Goal: Transaction & Acquisition: Purchase product/service

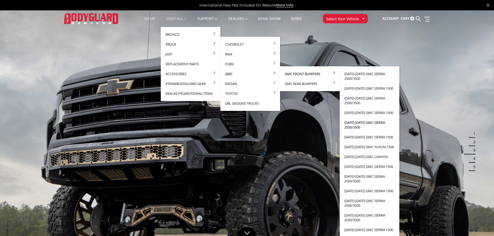
click at [364, 125] on link "[DATE]-[DATE] GMC Sierra 2500/3500" at bounding box center [369, 125] width 55 height 15
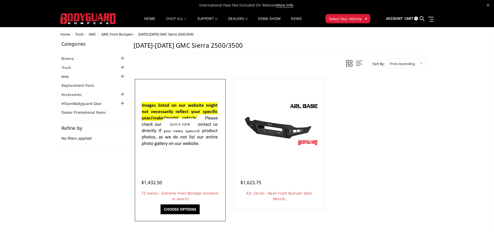
click at [177, 137] on img at bounding box center [180, 124] width 83 height 57
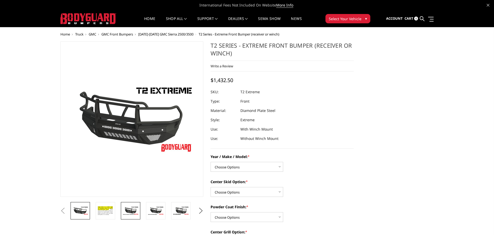
click at [131, 210] on img at bounding box center [130, 210] width 16 height 9
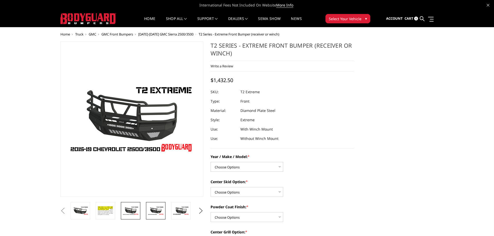
click at [151, 211] on img at bounding box center [156, 210] width 16 height 9
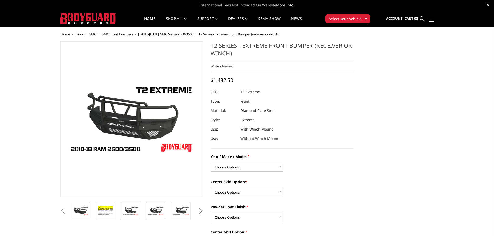
click at [128, 210] on img at bounding box center [130, 210] width 16 height 9
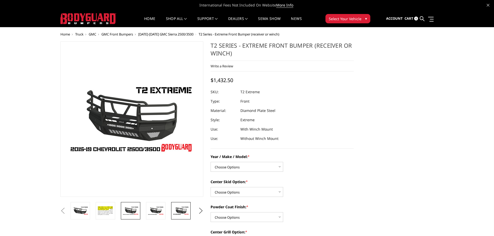
click at [180, 214] on img at bounding box center [181, 210] width 16 height 9
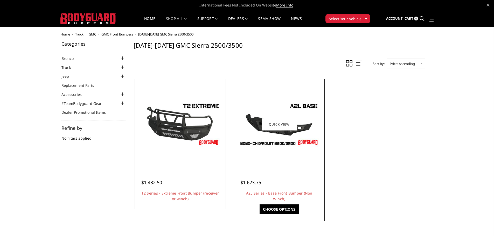
click at [284, 138] on img at bounding box center [279, 124] width 83 height 47
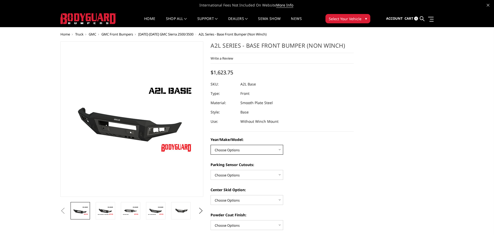
click at [258, 152] on select "Choose Options Chevrolet 15-19 2500/3500 Chevrolet 19-21 1500 Chevrolet 15-20 […" at bounding box center [247, 150] width 73 height 10
select select "4339"
click at [211, 145] on select "Choose Options Chevrolet 15-19 2500/3500 Chevrolet 19-21 1500 Chevrolet 15-20 […" at bounding box center [247, 150] width 73 height 10
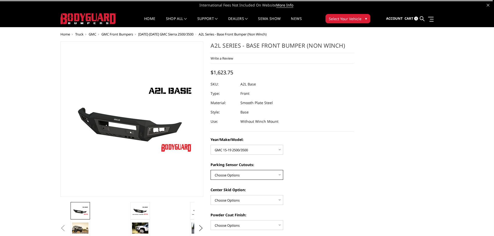
click at [247, 174] on select "Choose Options Yes - With Parking Sensor Cutouts No - Without Parking Sensor Cu…" at bounding box center [247, 175] width 73 height 10
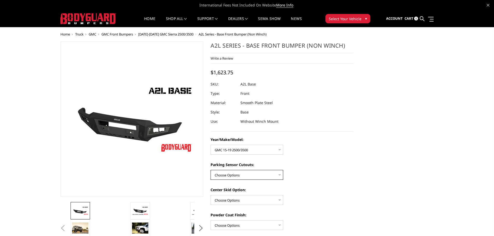
select select "4328"
click at [211, 170] on select "Choose Options Yes - With Parking Sensor Cutouts No - Without Parking Sensor Cu…" at bounding box center [247, 175] width 73 height 10
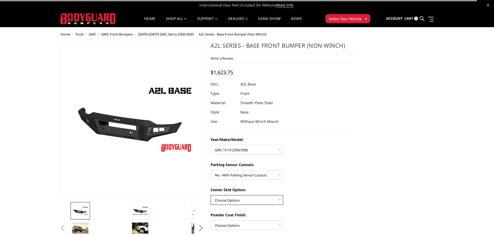
click at [242, 201] on select "Choose Options Single Light Bar Cutout" at bounding box center [247, 200] width 73 height 10
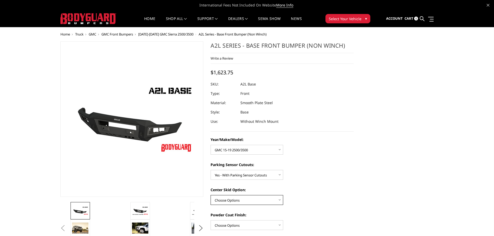
select select "4304"
click at [211, 195] on select "Choose Options Single Light Bar Cutout" at bounding box center [247, 200] width 73 height 10
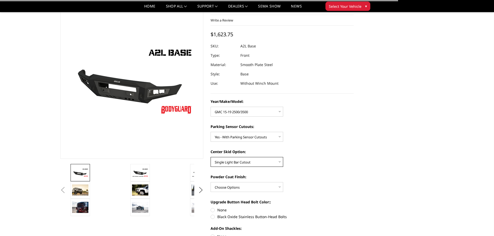
scroll to position [52, 0]
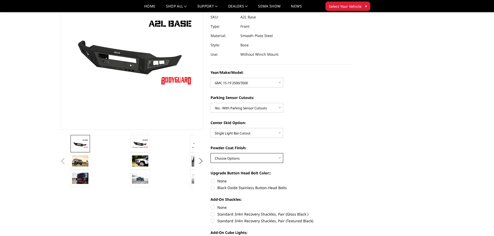
click at [252, 161] on select "Choose Options Bare metal (included) Texture Black Powder Coat" at bounding box center [247, 158] width 73 height 10
click at [337, 163] on div "Year/Make/Model: Choose Options Chevrolet 15-19 2500/3500 Chevrolet 19-21 1500 …" at bounding box center [282, 179] width 143 height 219
click at [142, 161] on img at bounding box center [140, 161] width 16 height 11
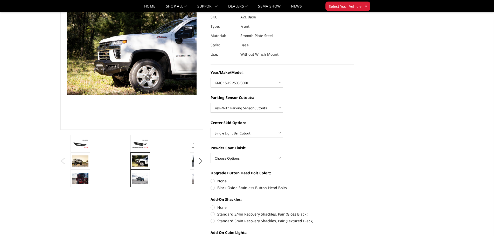
click at [132, 182] on img at bounding box center [140, 178] width 16 height 11
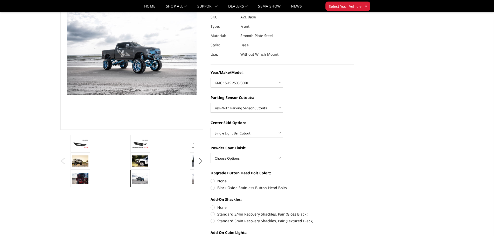
scroll to position [53, 0]
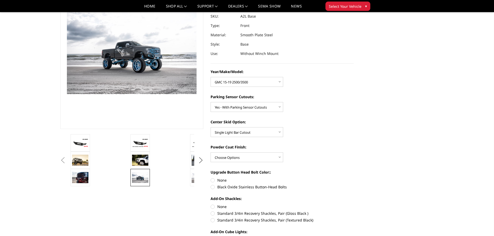
click at [201, 160] on button "Next" at bounding box center [201, 161] width 8 height 8
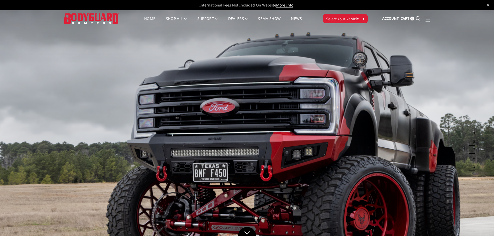
click at [473, 143] on button "2" at bounding box center [472, 141] width 5 height 8
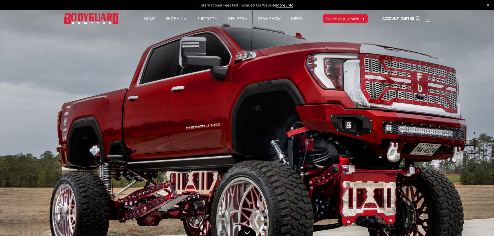
click at [86, 17] on img at bounding box center [91, 18] width 54 height 11
